Goal: Use online tool/utility: Utilize a website feature to perform a specific function

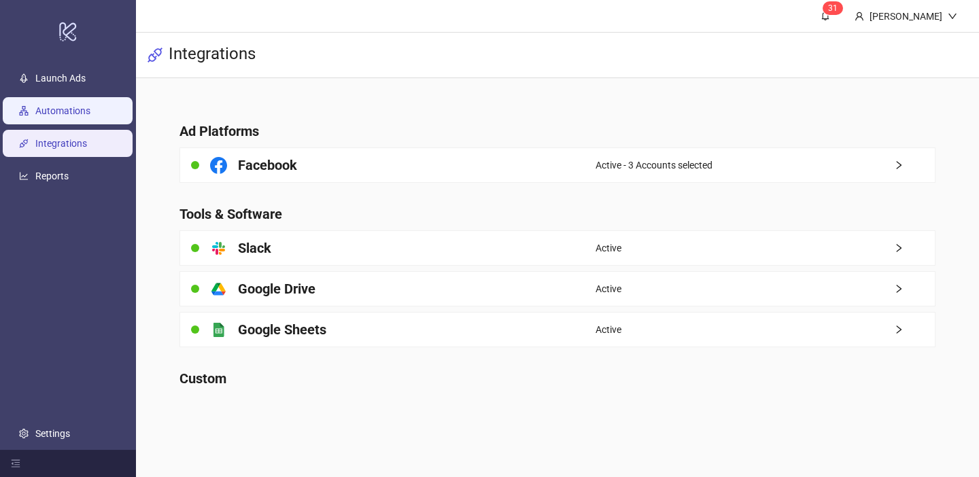
click at [90, 116] on link "Automations" at bounding box center [62, 110] width 55 height 11
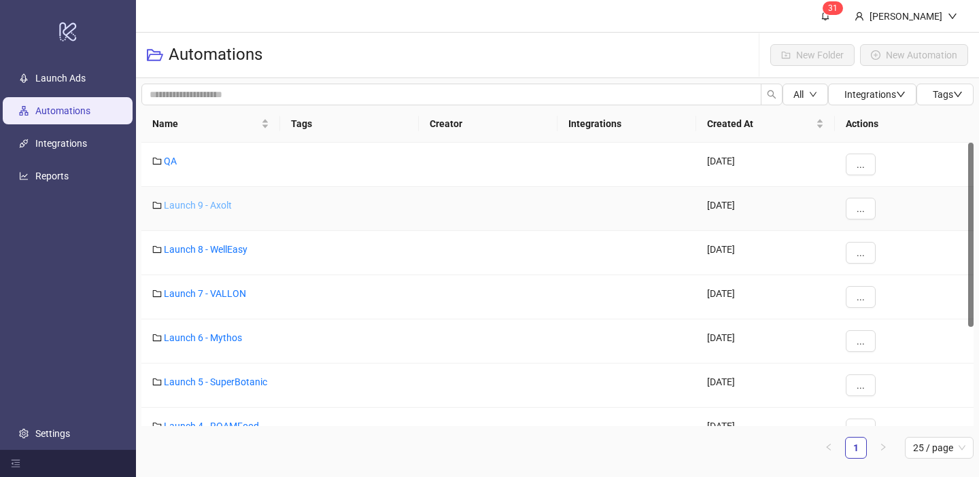
click at [218, 207] on link "Launch 9 - Axolt" at bounding box center [198, 205] width 68 height 11
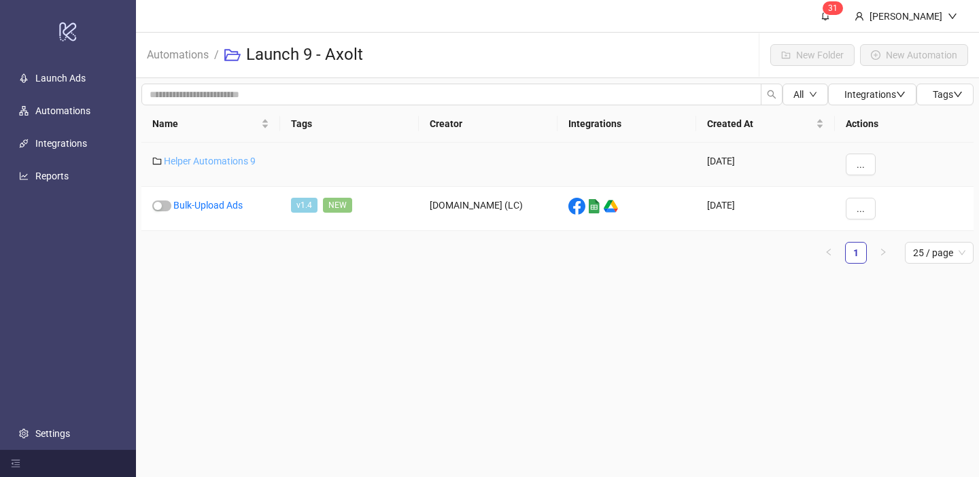
click at [220, 158] on link "Helper Automations 9" at bounding box center [210, 161] width 92 height 11
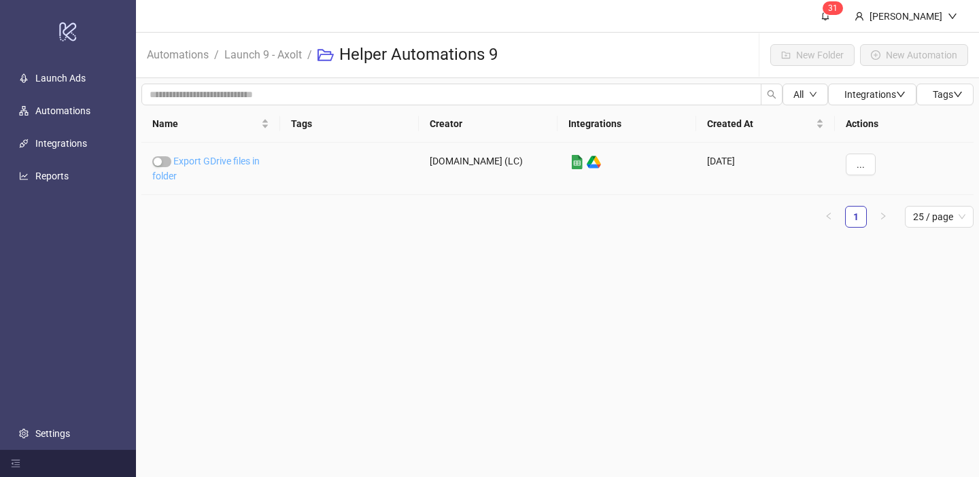
click at [220, 158] on link "Export GDrive files in folder" at bounding box center [205, 169] width 107 height 26
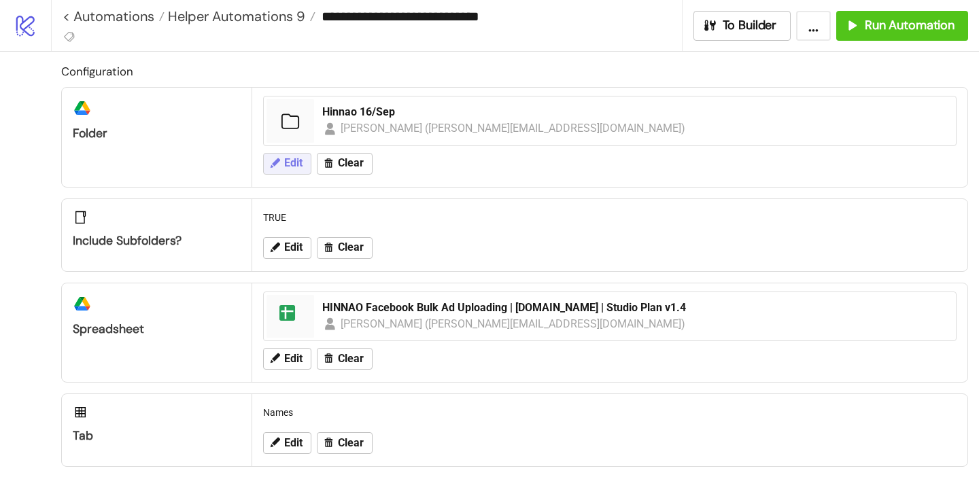
click at [277, 164] on icon at bounding box center [275, 163] width 12 height 12
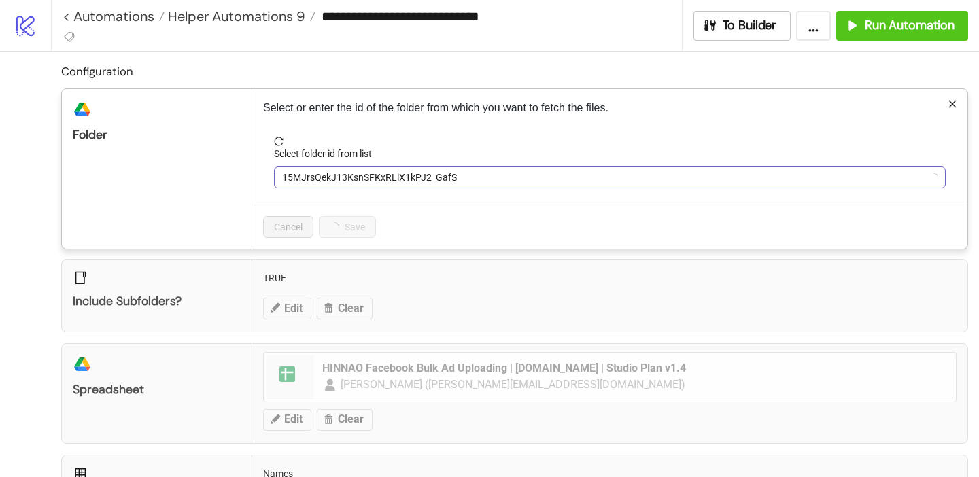
click at [315, 171] on span "15MJrsQekJ13KsnSFKxRLiX1kPJ2_GafS" at bounding box center [609, 177] width 655 height 20
click at [328, 176] on span "15MJrsQekJ13KsnSFKxRLiX1kPJ2_GafS" at bounding box center [609, 177] width 655 height 20
click at [328, 176] on span "Hinnao 16/Sep" at bounding box center [609, 177] width 655 height 20
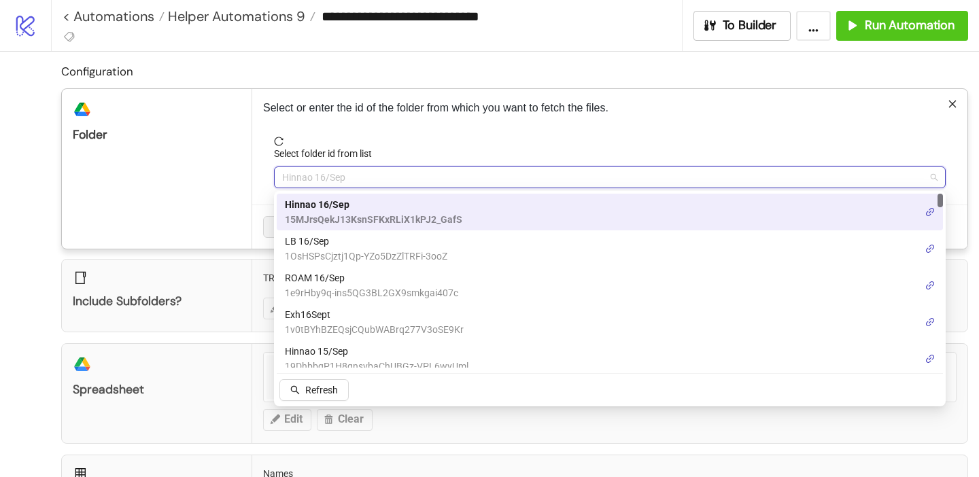
click at [328, 241] on span "LB 16/Sep" at bounding box center [366, 241] width 162 height 15
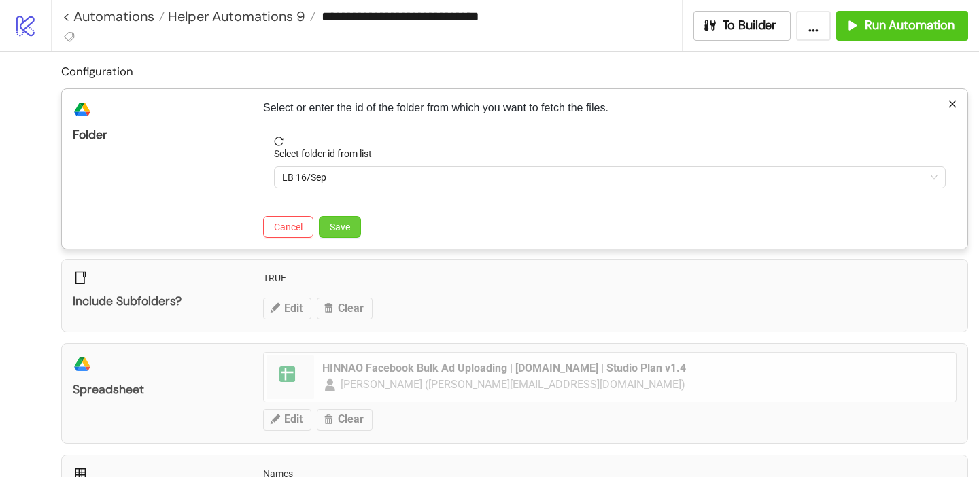
click at [349, 232] on span "Save" at bounding box center [340, 227] width 20 height 11
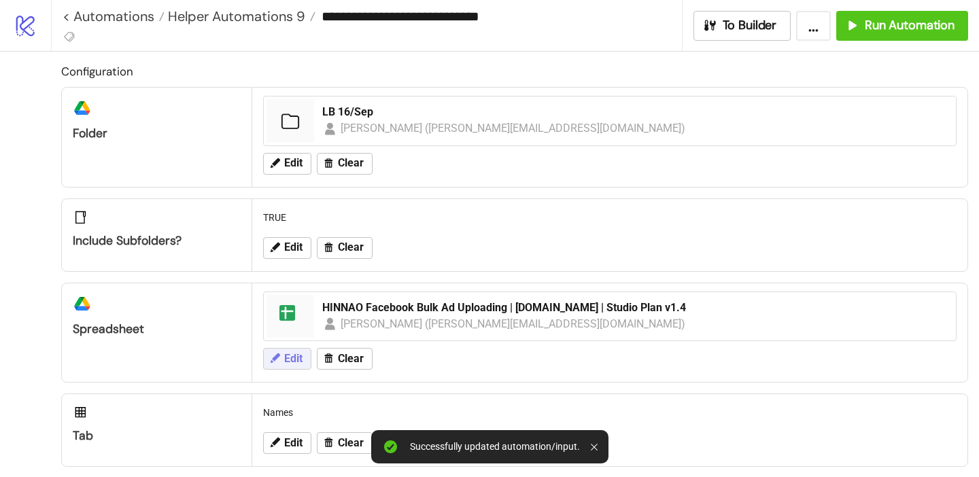
click at [296, 362] on span "Edit" at bounding box center [293, 359] width 18 height 12
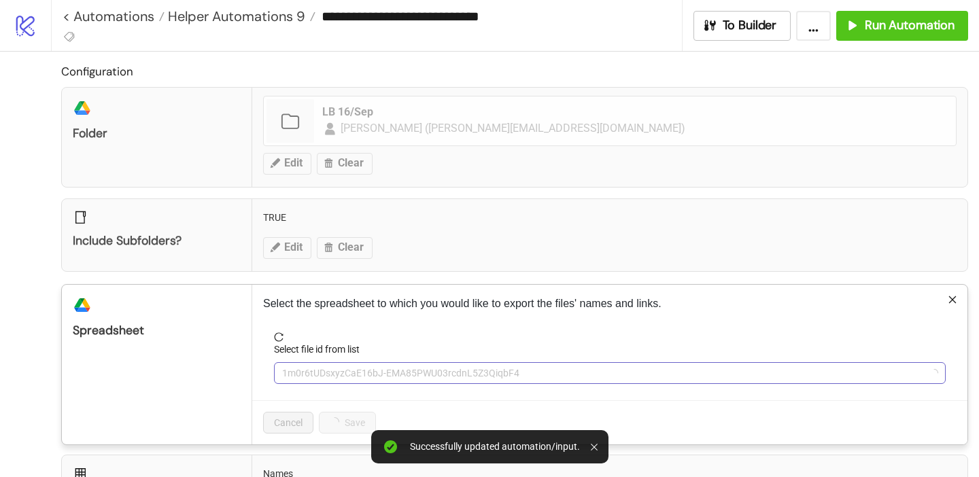
click at [337, 368] on span "1m0r6tUDsxyzCaE16bJ-EMA85PWU03rcdnL5Z3QiqbF4" at bounding box center [609, 373] width 655 height 20
click at [336, 379] on span "1m0r6tUDsxyzCaE16bJ-EMA85PWU03rcdnL5Z3QiqbF4" at bounding box center [609, 373] width 655 height 20
click at [325, 372] on span "1m0r6tUDsxyzCaE16bJ-EMA85PWU03rcdnL5Z3QiqbF4" at bounding box center [609, 373] width 655 height 20
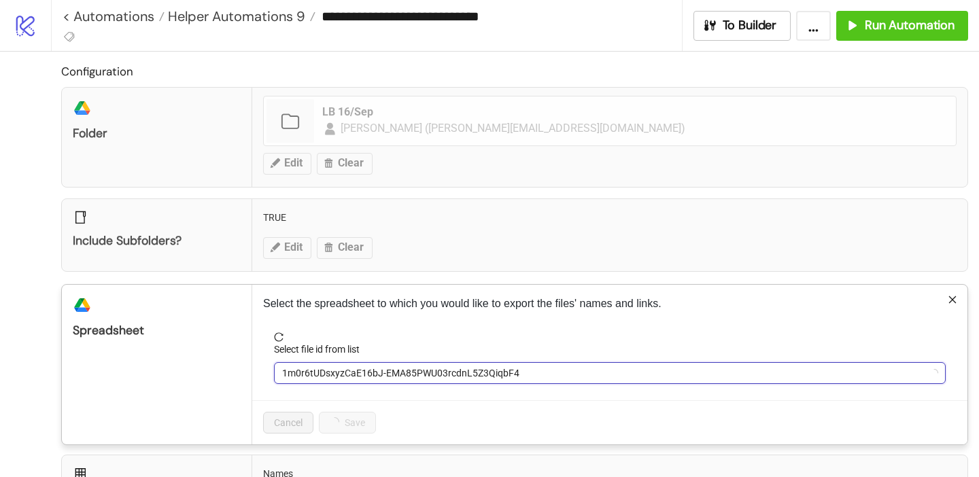
click at [326, 372] on span "1m0r6tUDsxyzCaE16bJ-EMA85PWU03rcdnL5Z3QiqbF4" at bounding box center [609, 373] width 655 height 20
click at [322, 373] on span "1m0r6tUDsxyzCaE16bJ-EMA85PWU03rcdnL5Z3QiqbF4" at bounding box center [609, 373] width 655 height 20
click at [327, 368] on span "HINNAO Facebook Bulk Ad Uploading | [DOMAIN_NAME] | Studio Plan v1.4" at bounding box center [609, 373] width 655 height 20
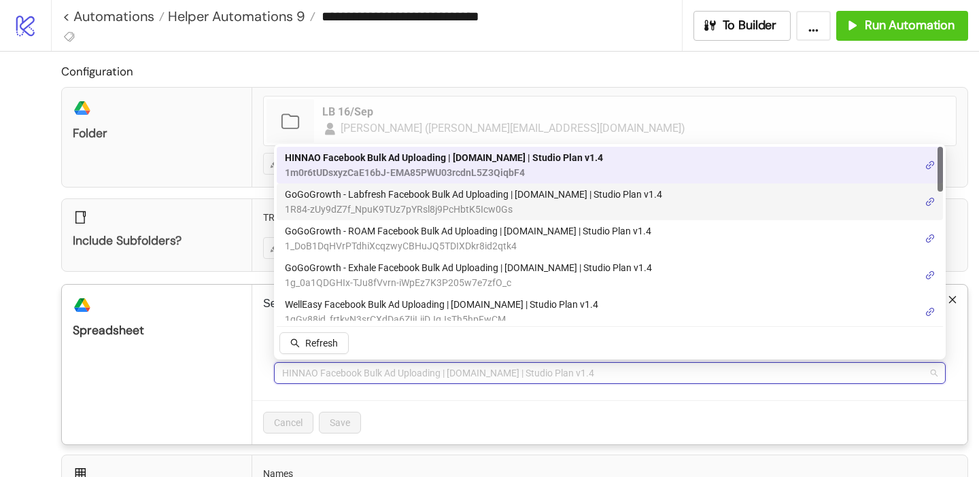
click at [368, 202] on span "1R84-zUy9dZ7f_NpuK9TUz7pYRsl8j9PcHbtK5Icw0Gs" at bounding box center [473, 209] width 377 height 15
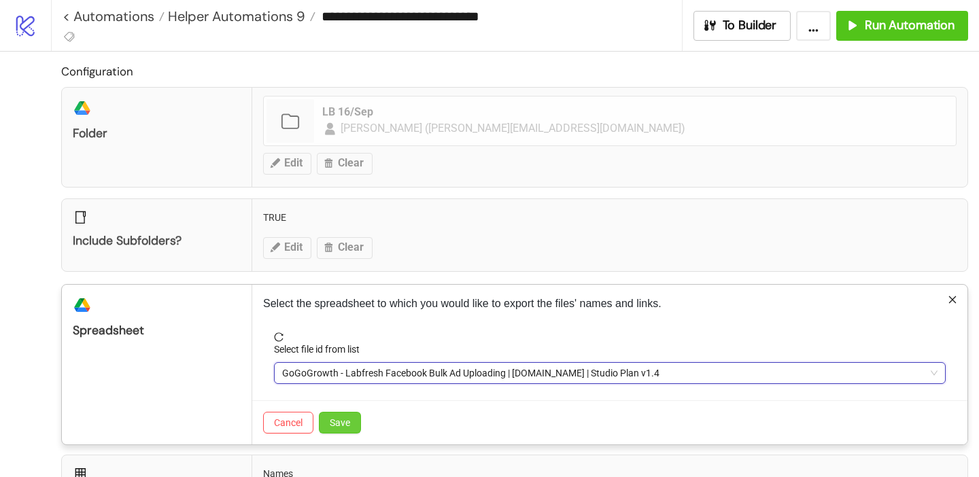
click at [351, 427] on button "Save" at bounding box center [340, 423] width 42 height 22
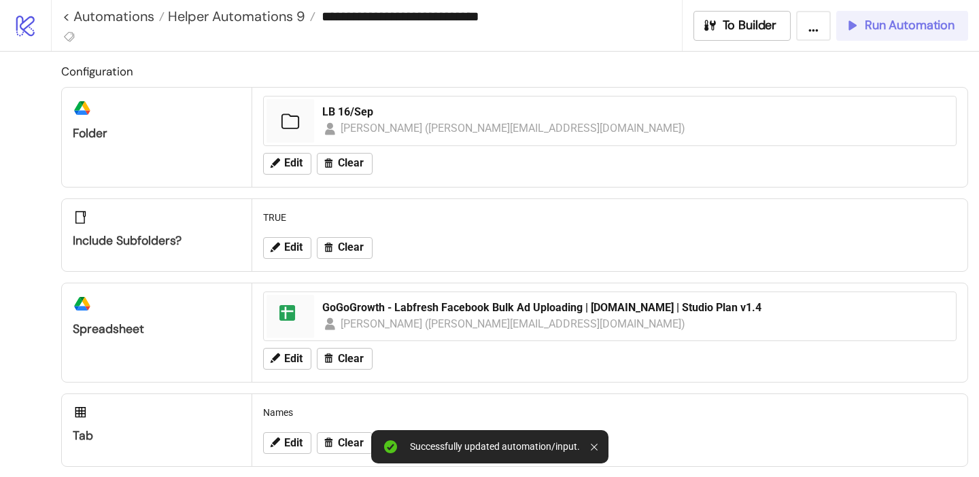
click at [860, 37] on button "Run Automation" at bounding box center [902, 26] width 132 height 30
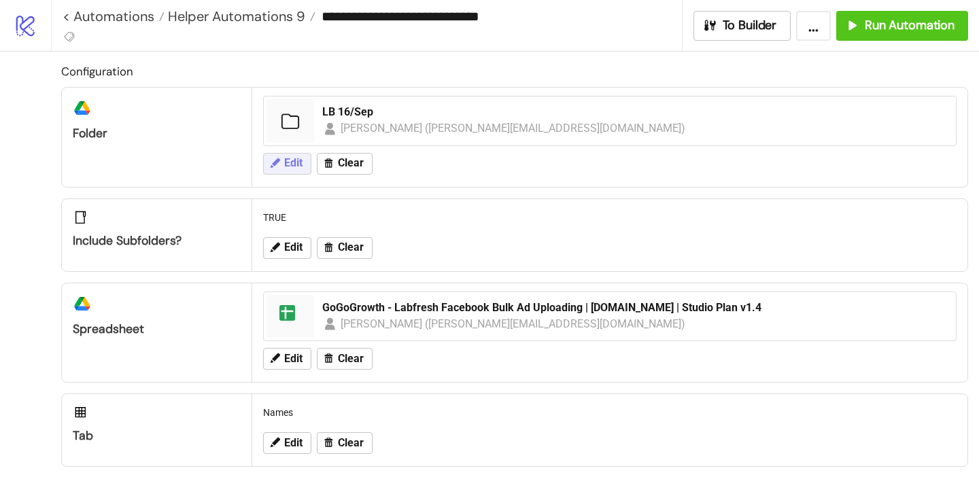
click at [278, 168] on icon at bounding box center [275, 163] width 12 height 12
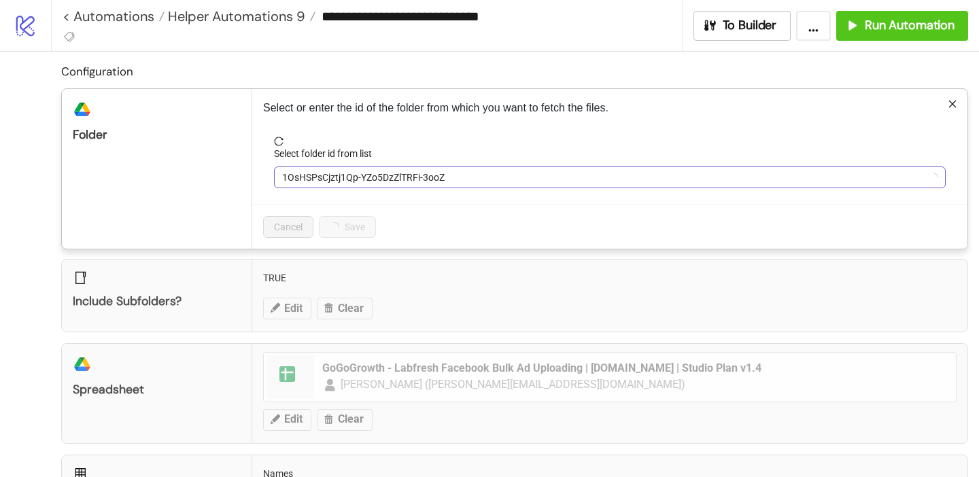
click at [320, 182] on span "1OsHSPsCjztj1Qp-YZo5DzZlTRFi-3ooZ" at bounding box center [609, 177] width 655 height 20
click at [320, 182] on span "LB 16/Sep" at bounding box center [609, 177] width 655 height 20
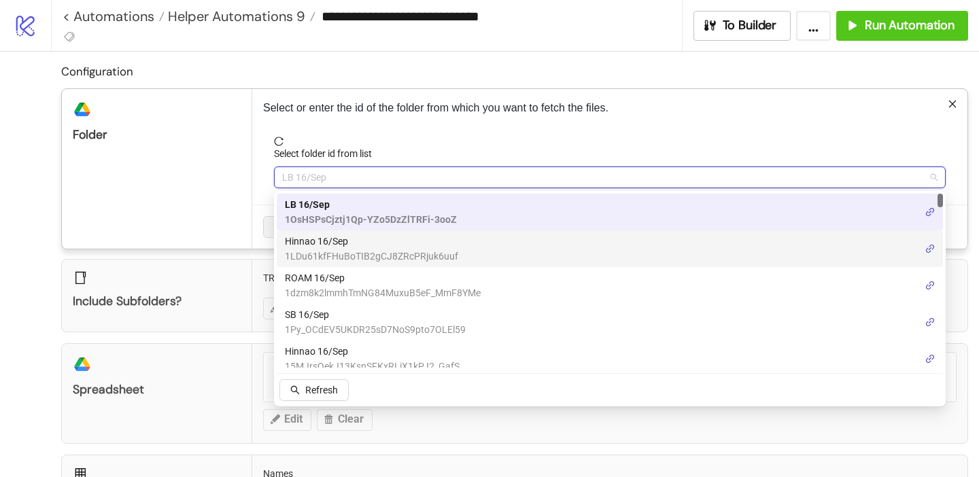
click at [322, 243] on span "Hinnao 16/Sep" at bounding box center [371, 241] width 173 height 15
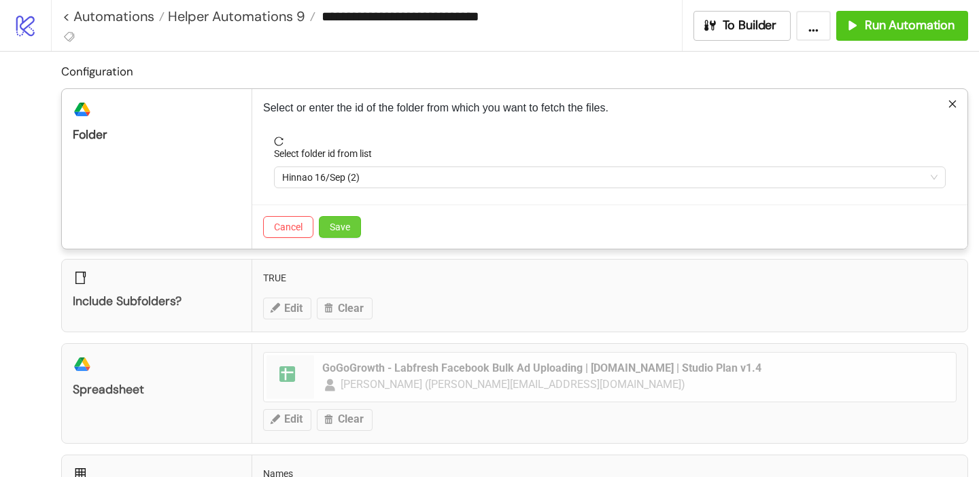
click at [355, 224] on button "Save" at bounding box center [340, 227] width 42 height 22
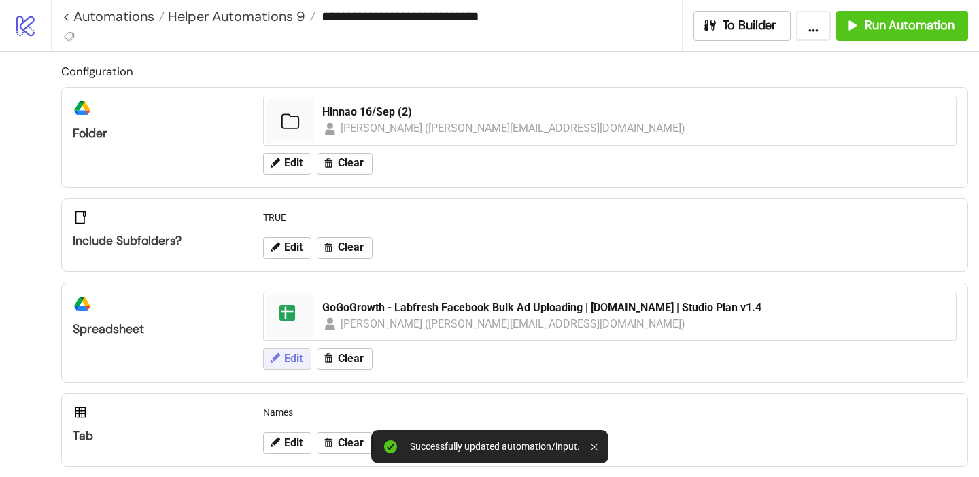
click at [277, 357] on icon at bounding box center [276, 358] width 10 height 10
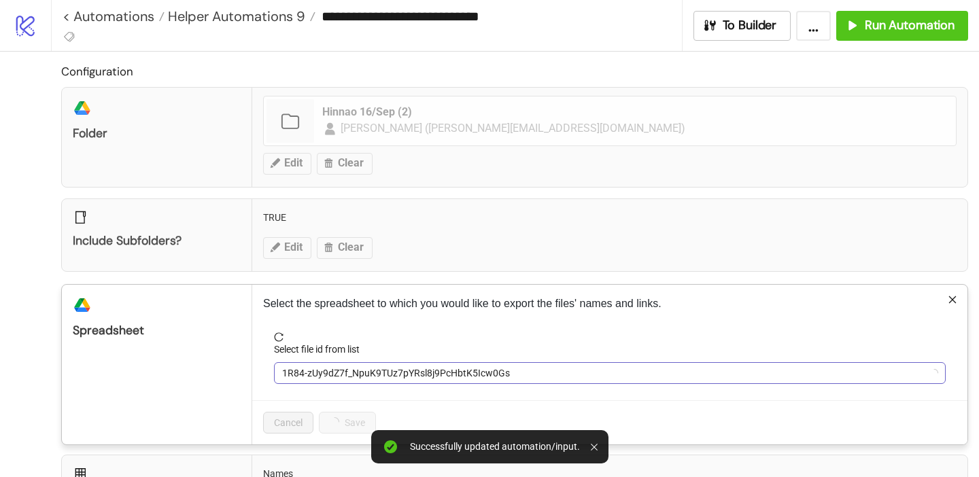
click at [318, 368] on span "1R84-zUy9dZ7f_NpuK9TUz7pYRsl8j9PcHbtK5Icw0Gs" at bounding box center [609, 373] width 655 height 20
click at [318, 368] on span "GoGoGrowth - Labfresh Facebook Bulk Ad Uploading | [DOMAIN_NAME] | Studio Plan …" at bounding box center [609, 373] width 655 height 20
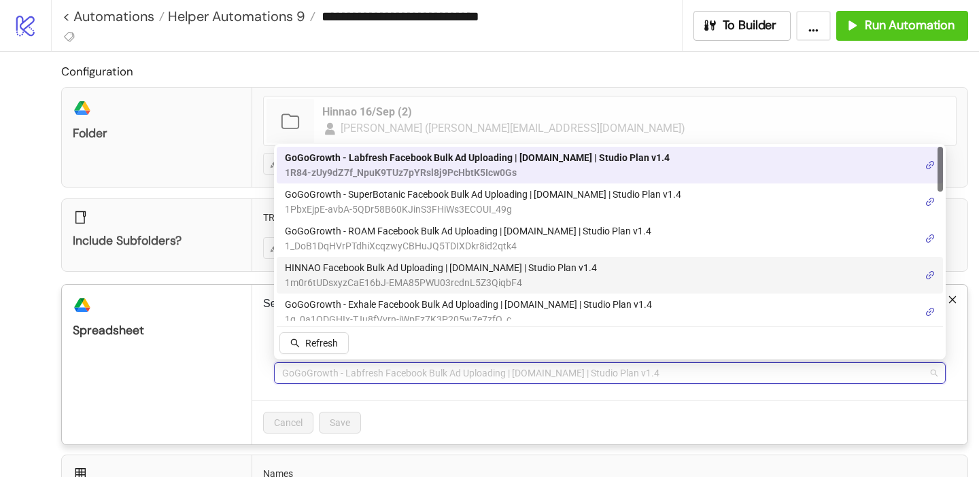
click at [376, 269] on span "HINNAO Facebook Bulk Ad Uploading | [DOMAIN_NAME] | Studio Plan v1.4" at bounding box center [441, 267] width 312 height 15
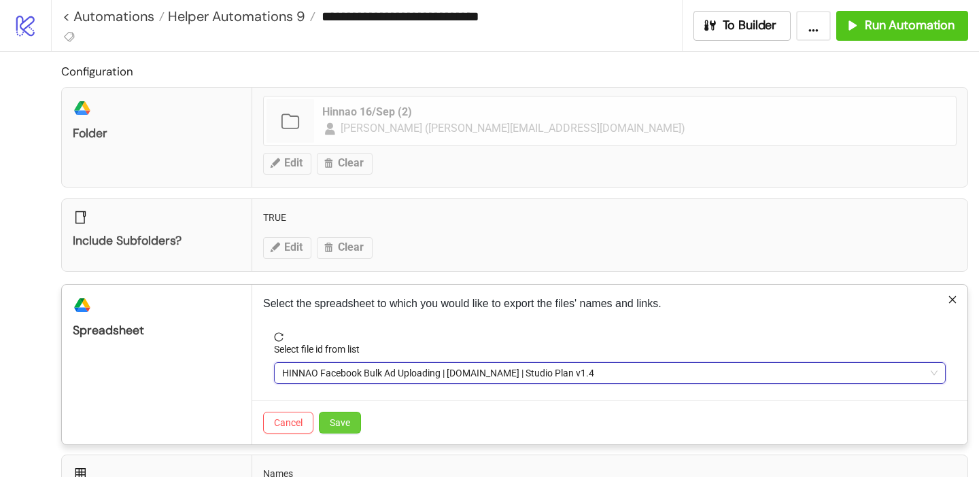
click at [348, 430] on button "Save" at bounding box center [340, 423] width 42 height 22
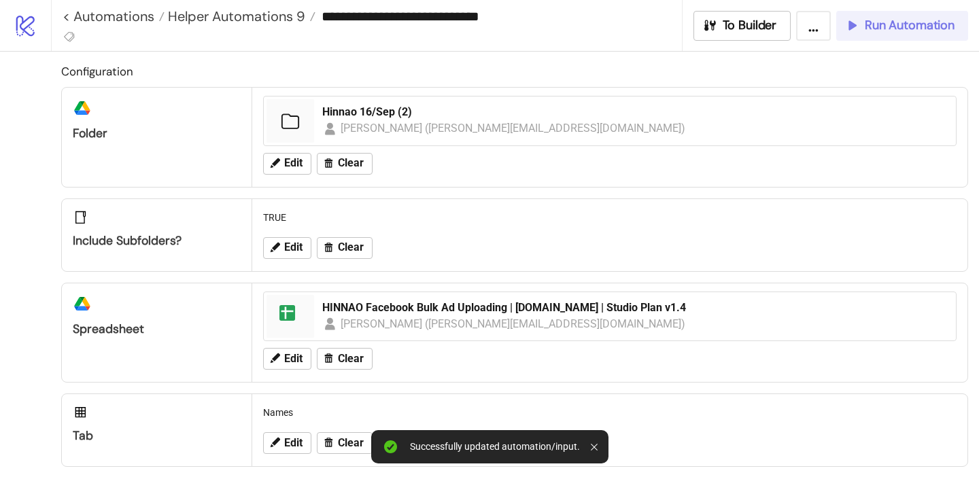
click at [883, 19] on span "Run Automation" at bounding box center [910, 26] width 90 height 16
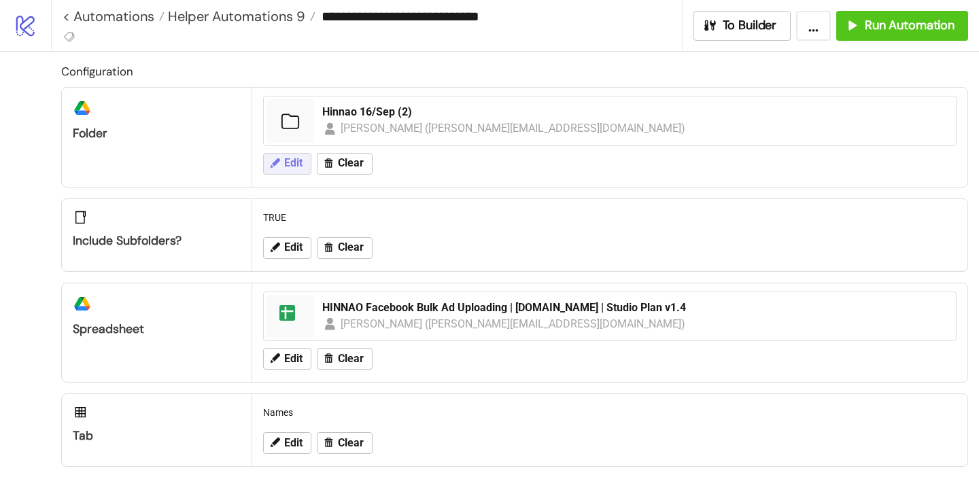
click at [286, 165] on span "Edit" at bounding box center [293, 163] width 18 height 12
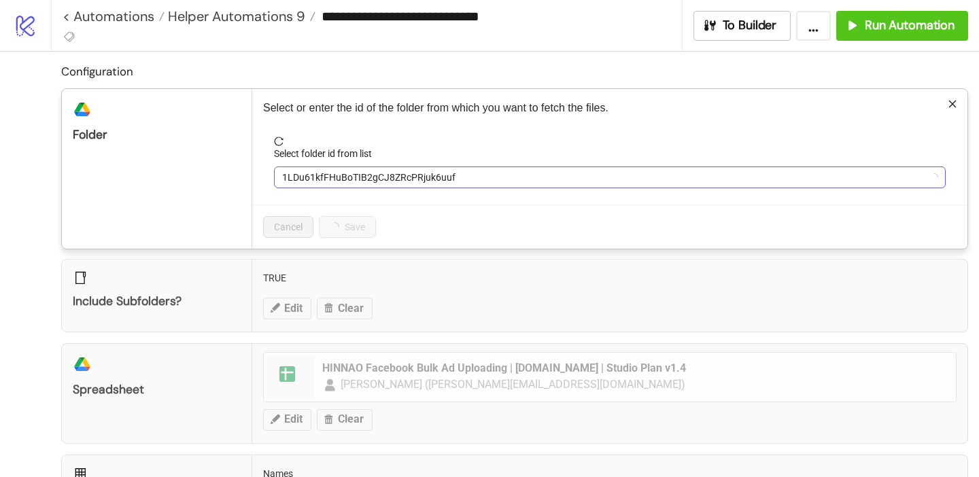
click at [326, 179] on span "1LDu61kfFHuBoTIB2gCJ8ZRcPRjuk6uuf" at bounding box center [609, 177] width 655 height 20
click at [326, 179] on span "Hinnao 16/Sep (2)" at bounding box center [609, 177] width 655 height 20
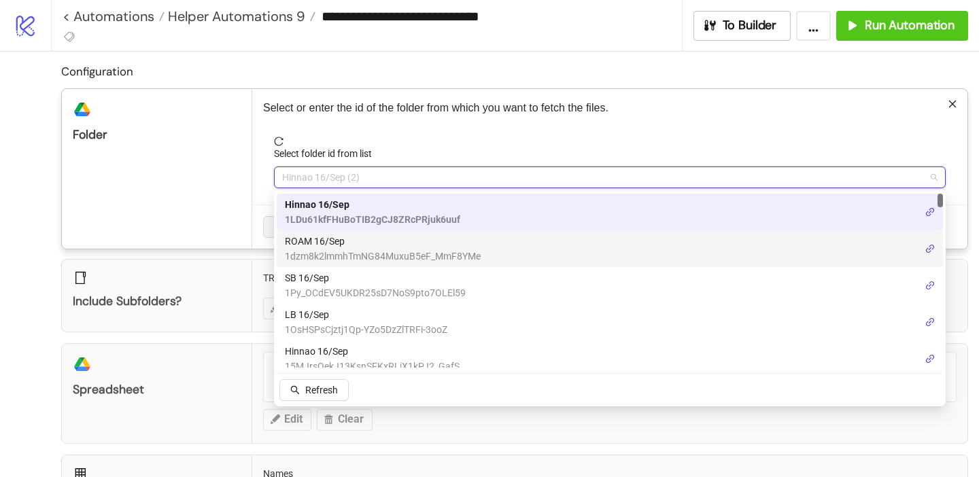
click at [341, 252] on span "1dzm8k2lmmhTmNG84MuxuB5eF_MmF8YMe" at bounding box center [383, 256] width 196 height 15
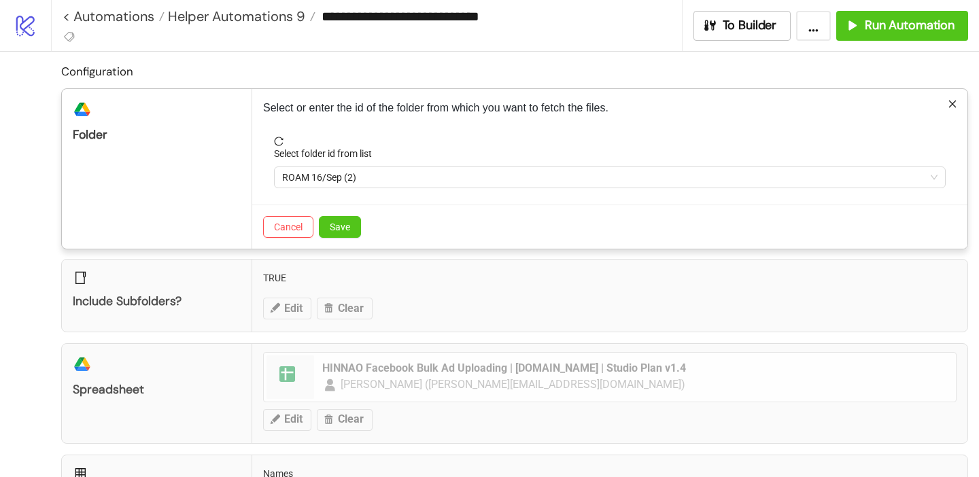
click at [348, 211] on div "Cancel Save" at bounding box center [609, 227] width 715 height 44
click at [348, 222] on span "Save" at bounding box center [340, 227] width 20 height 11
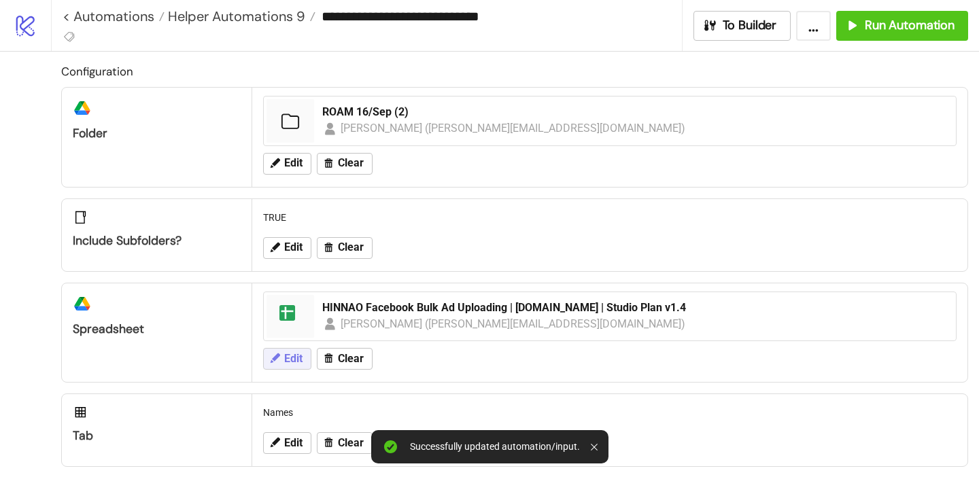
click at [292, 356] on span "Edit" at bounding box center [293, 359] width 18 height 12
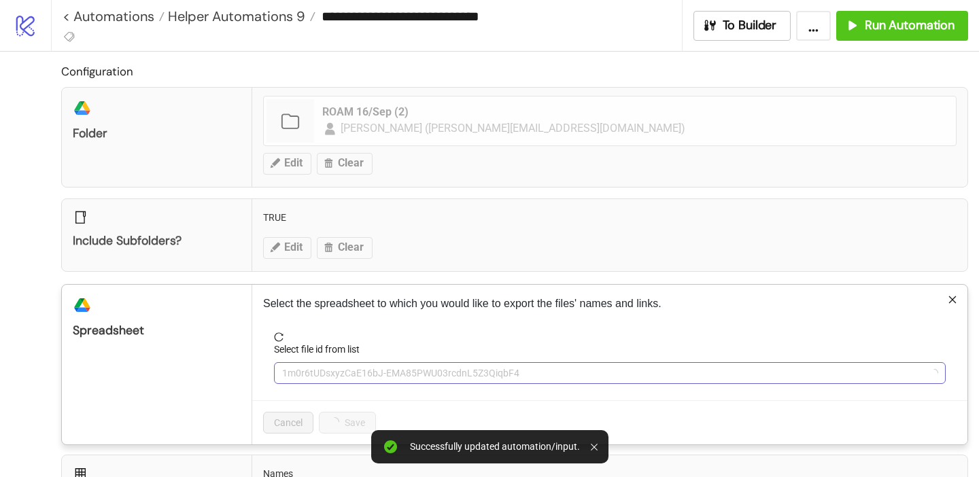
click at [340, 368] on span "1m0r6tUDsxyzCaE16bJ-EMA85PWU03rcdnL5Z3QiqbF4" at bounding box center [609, 373] width 655 height 20
click at [337, 374] on span "HINNAO Facebook Bulk Ad Uploading | [DOMAIN_NAME] | Studio Plan v1.4" at bounding box center [609, 373] width 655 height 20
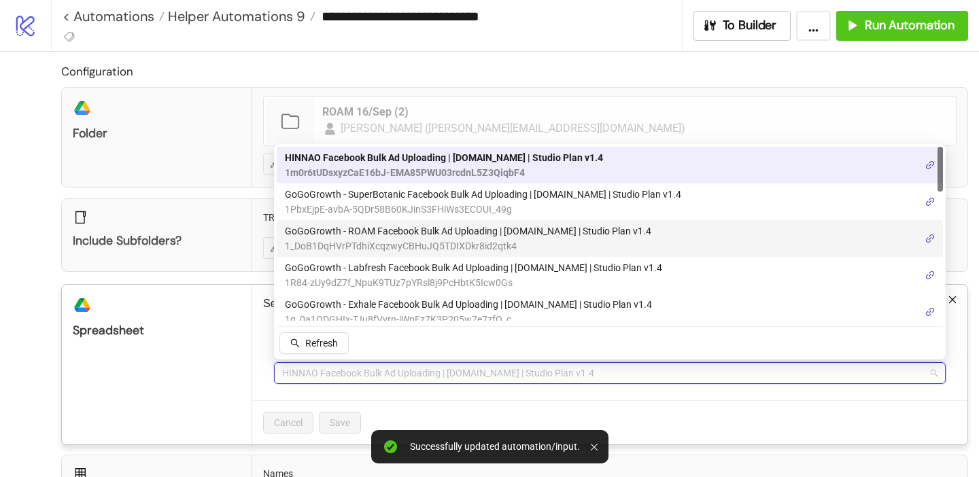
drag, startPoint x: 355, startPoint y: 235, endPoint x: 355, endPoint y: 260, distance: 25.8
click at [355, 235] on span "GoGoGrowth - ROAM Facebook Bulk Ad Uploading | [DOMAIN_NAME] | Studio Plan v1.4" at bounding box center [468, 231] width 366 height 15
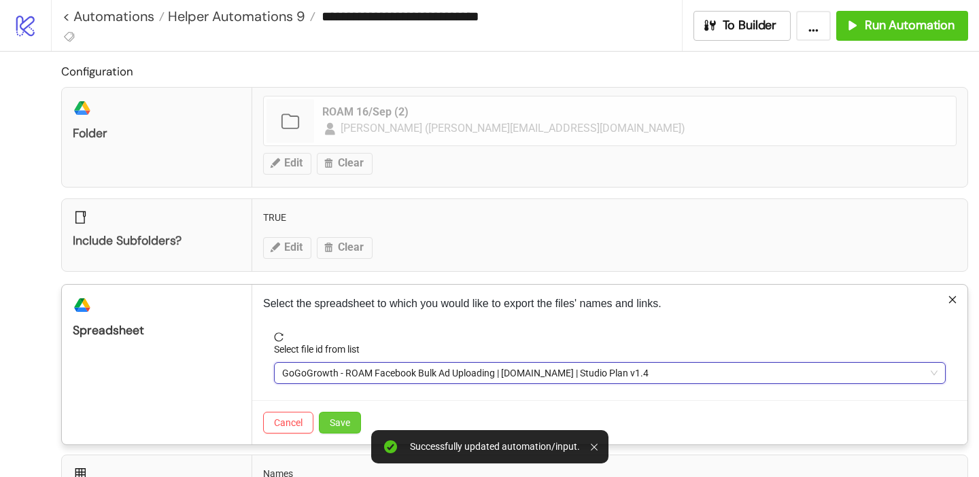
click at [341, 430] on button "Save" at bounding box center [340, 423] width 42 height 22
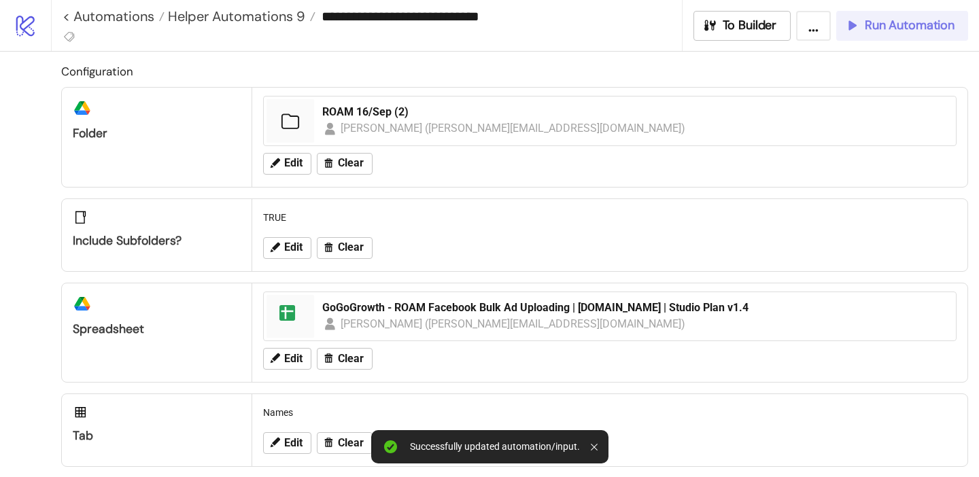
click at [877, 22] on span "Run Automation" at bounding box center [910, 26] width 90 height 16
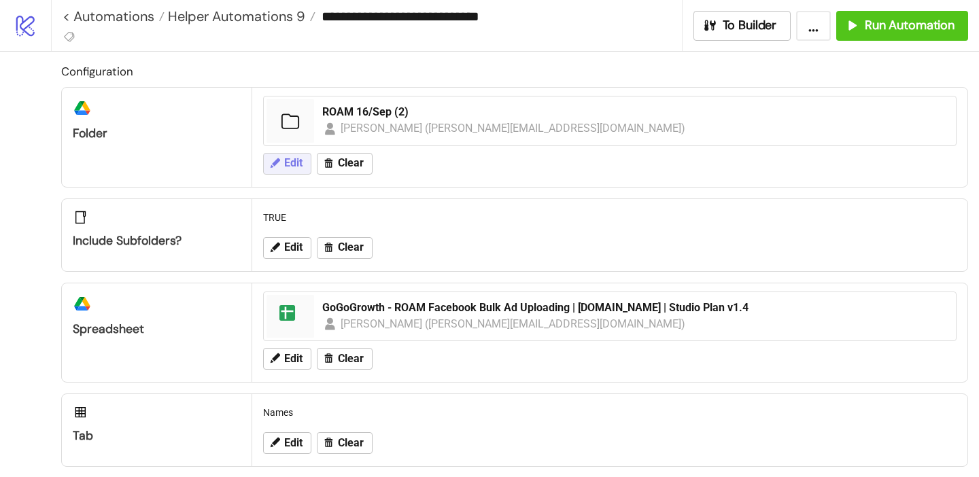
click at [288, 162] on span "Edit" at bounding box center [293, 163] width 18 height 12
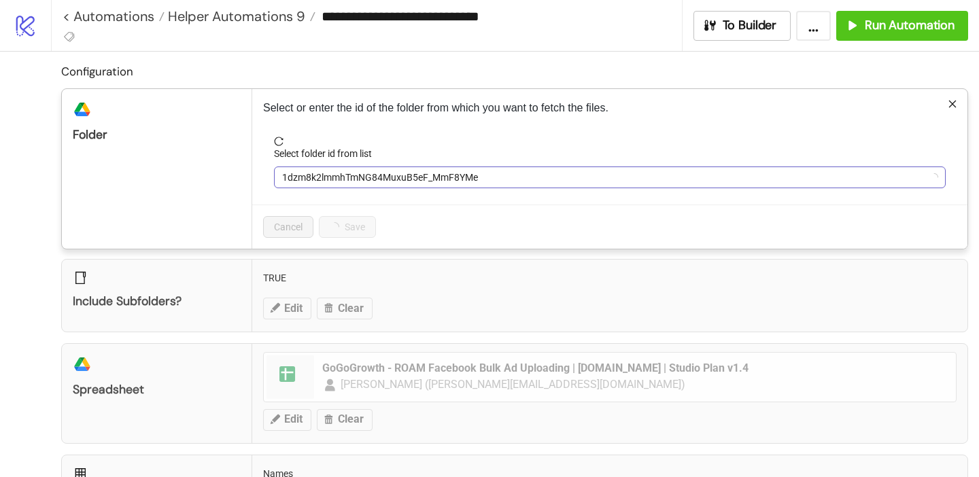
click at [320, 177] on span "1dzm8k2lmmhTmNG84MuxuB5eF_MmF8YMe" at bounding box center [609, 177] width 655 height 20
click at [322, 177] on span "ROAM 16/Sep (2)" at bounding box center [609, 177] width 655 height 20
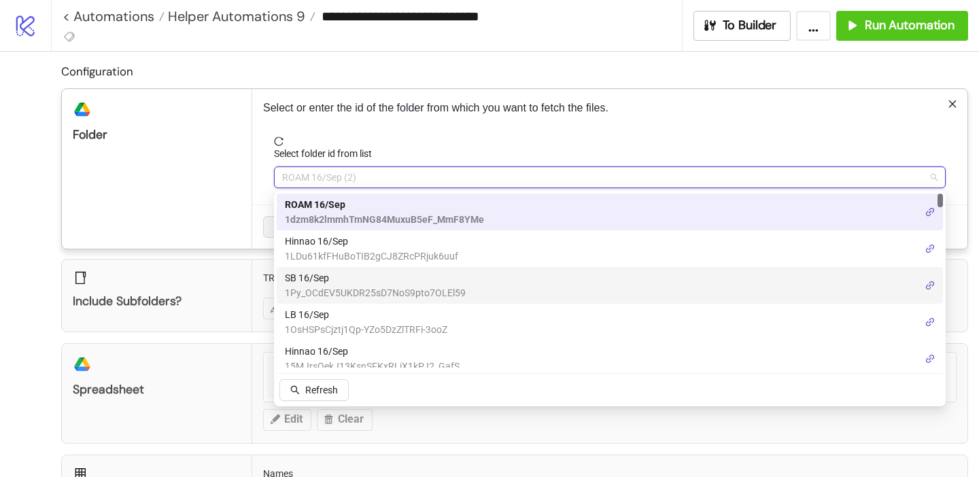
click at [327, 273] on span "SB 16/Sep" at bounding box center [375, 278] width 181 height 15
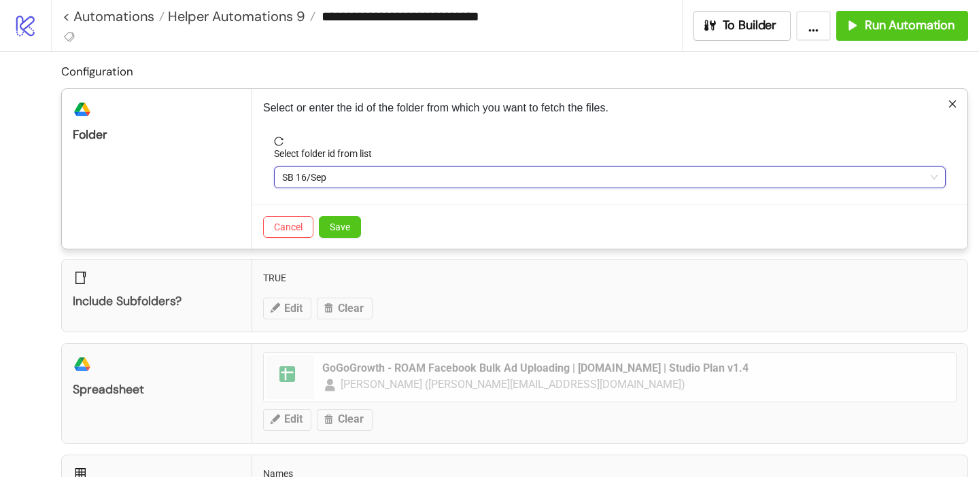
click at [343, 241] on div "Cancel Save" at bounding box center [609, 227] width 715 height 44
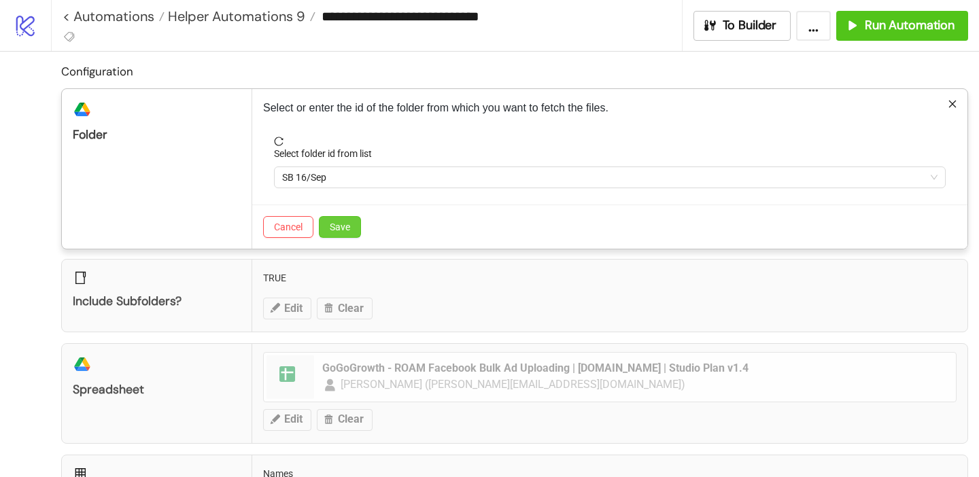
click at [343, 228] on span "Save" at bounding box center [340, 227] width 20 height 11
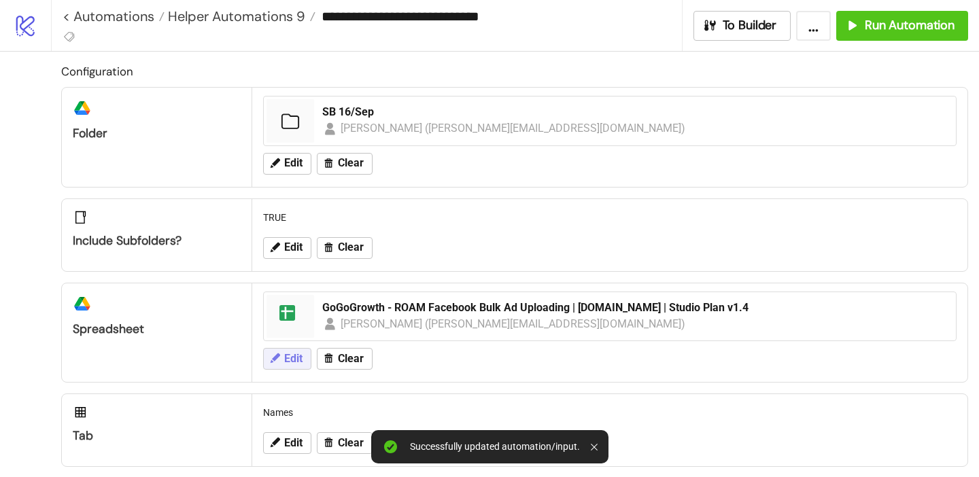
click at [295, 360] on span "Edit" at bounding box center [293, 359] width 18 height 12
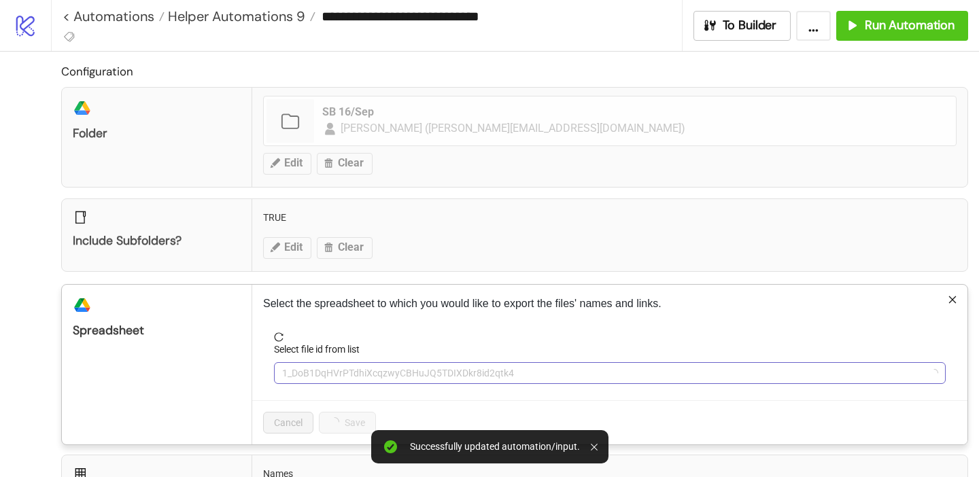
click at [296, 368] on span "1_DoB1DqHVrPTdhiXcqzwyCBHuJQ5TDIXDkr8id2qtk4" at bounding box center [609, 373] width 655 height 20
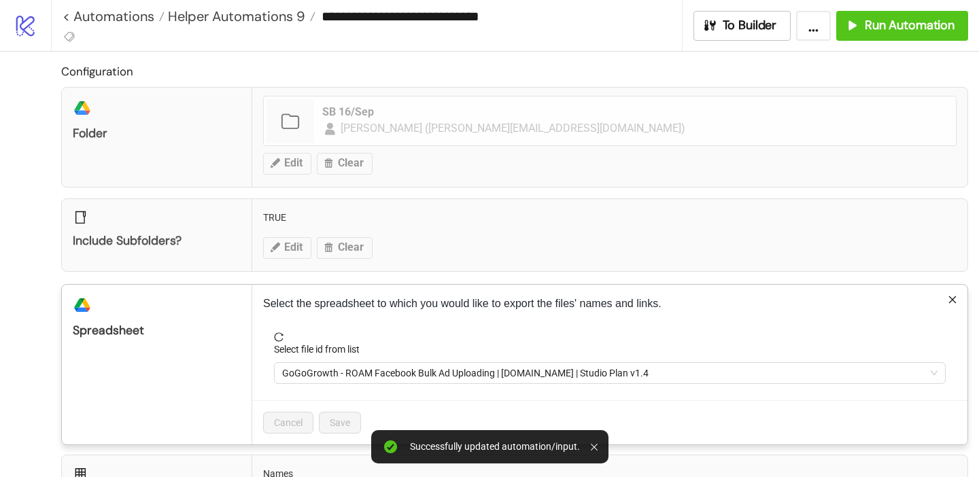
click at [296, 368] on span "GoGoGrowth - ROAM Facebook Bulk Ad Uploading | [DOMAIN_NAME] | Studio Plan v1.4" at bounding box center [609, 373] width 655 height 20
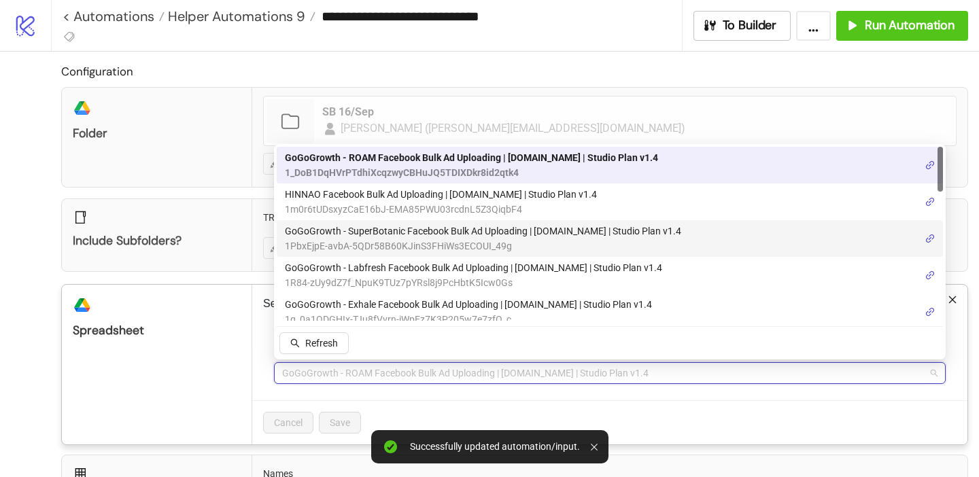
click at [357, 246] on span "1PbxEjpE-avbA-5QDr58B60KJinS3FHiWs3ECOUI_49g" at bounding box center [483, 246] width 396 height 15
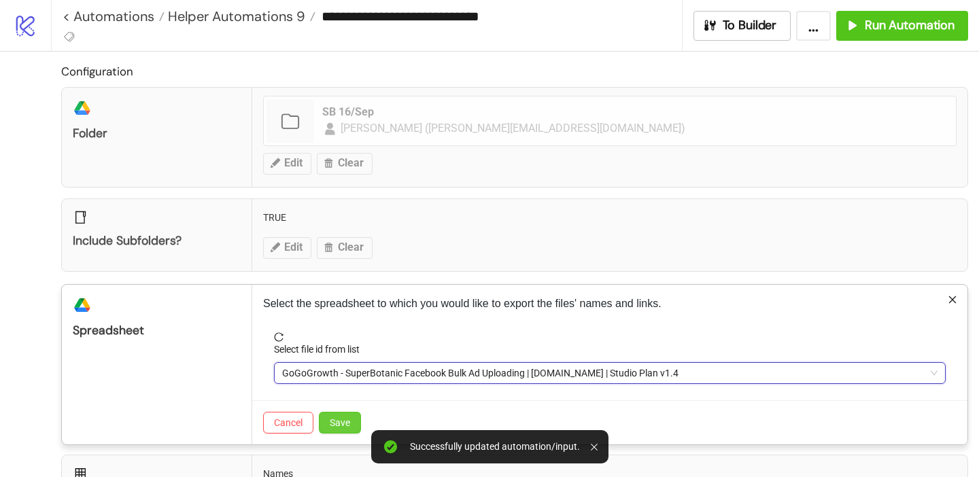
click at [353, 424] on button "Save" at bounding box center [340, 423] width 42 height 22
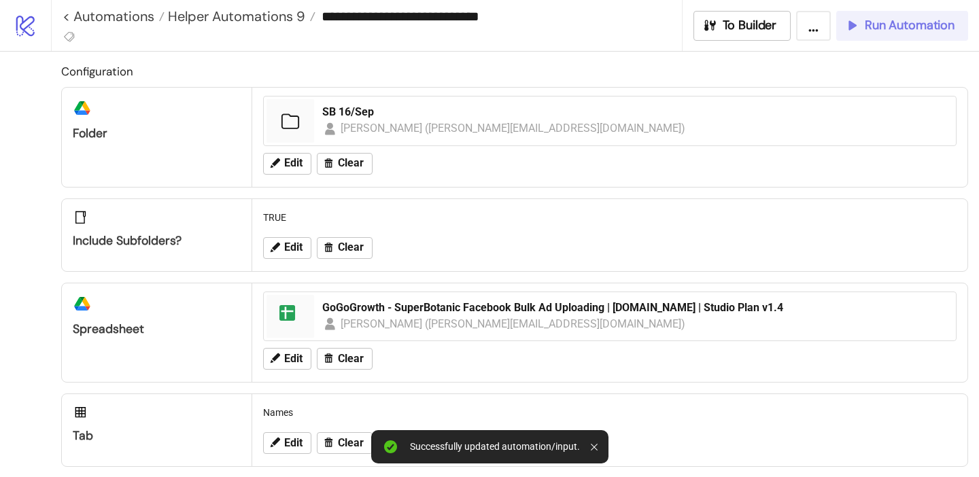
click at [862, 28] on div "Run Automation" at bounding box center [899, 26] width 110 height 16
